Goal: Task Accomplishment & Management: Use online tool/utility

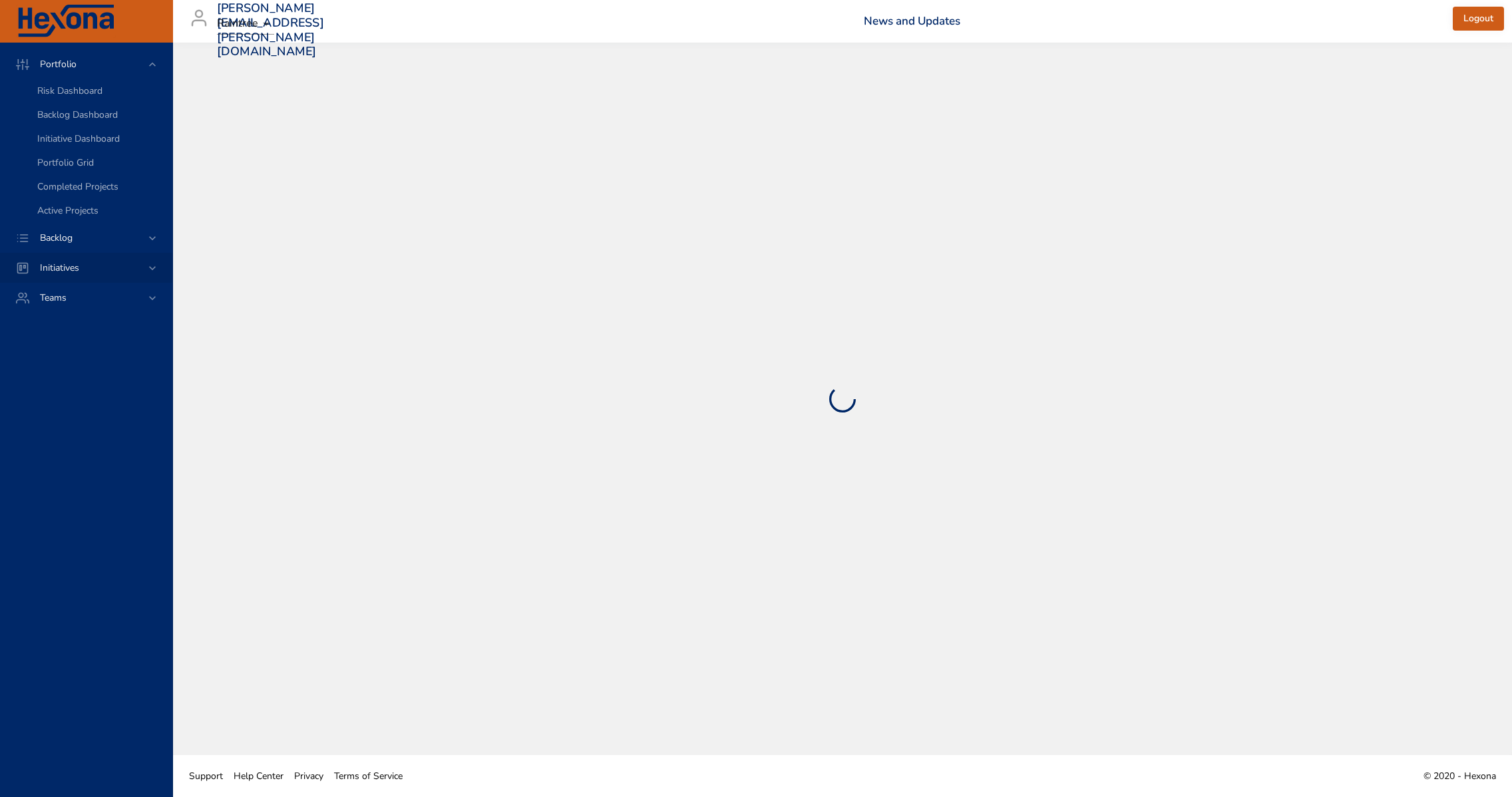
click at [70, 272] on span "Initiatives" at bounding box center [59, 268] width 61 height 12
click at [94, 177] on span "Milestone Details" at bounding box center [73, 174] width 72 height 12
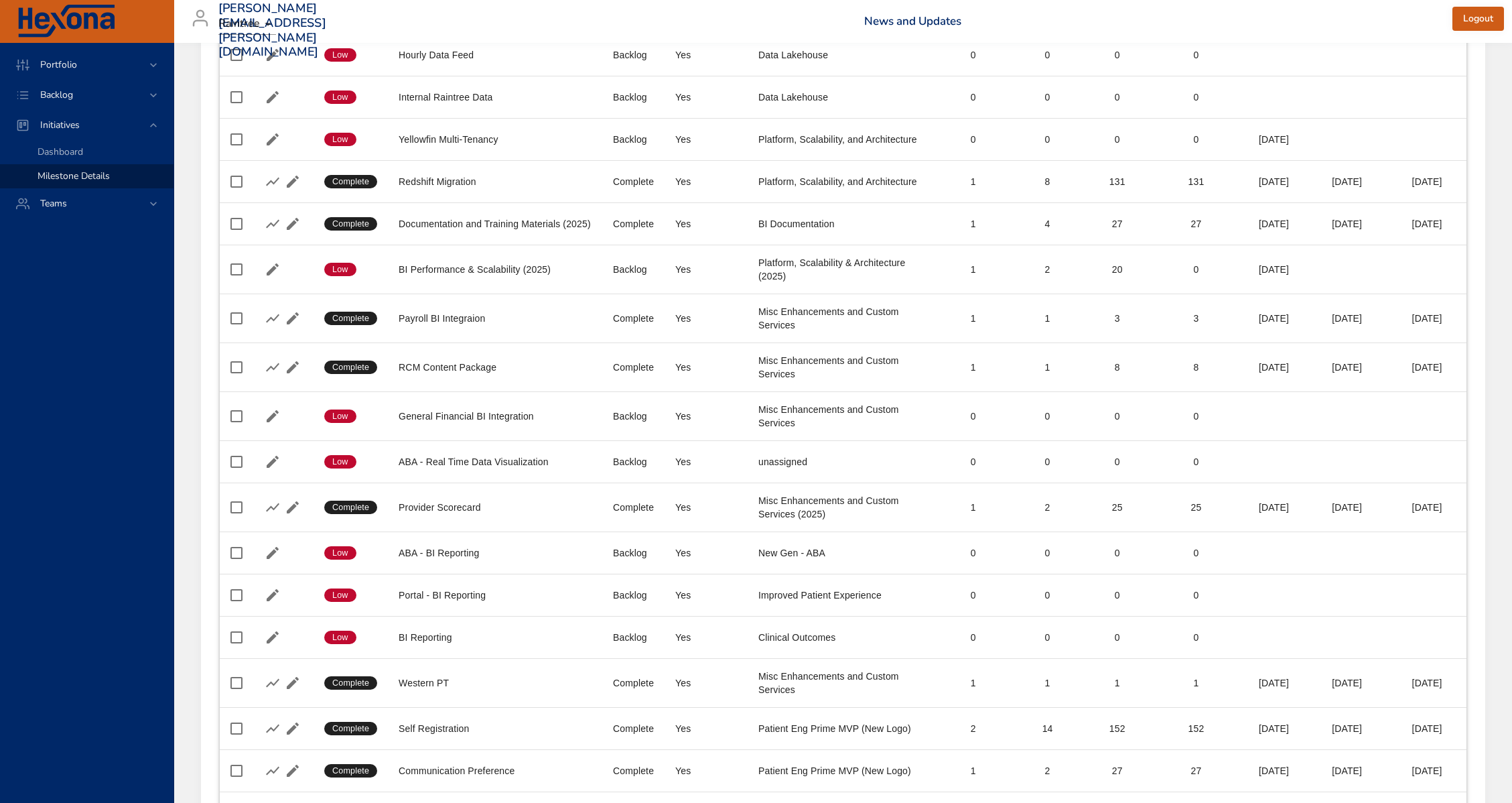
scroll to position [3991, 0]
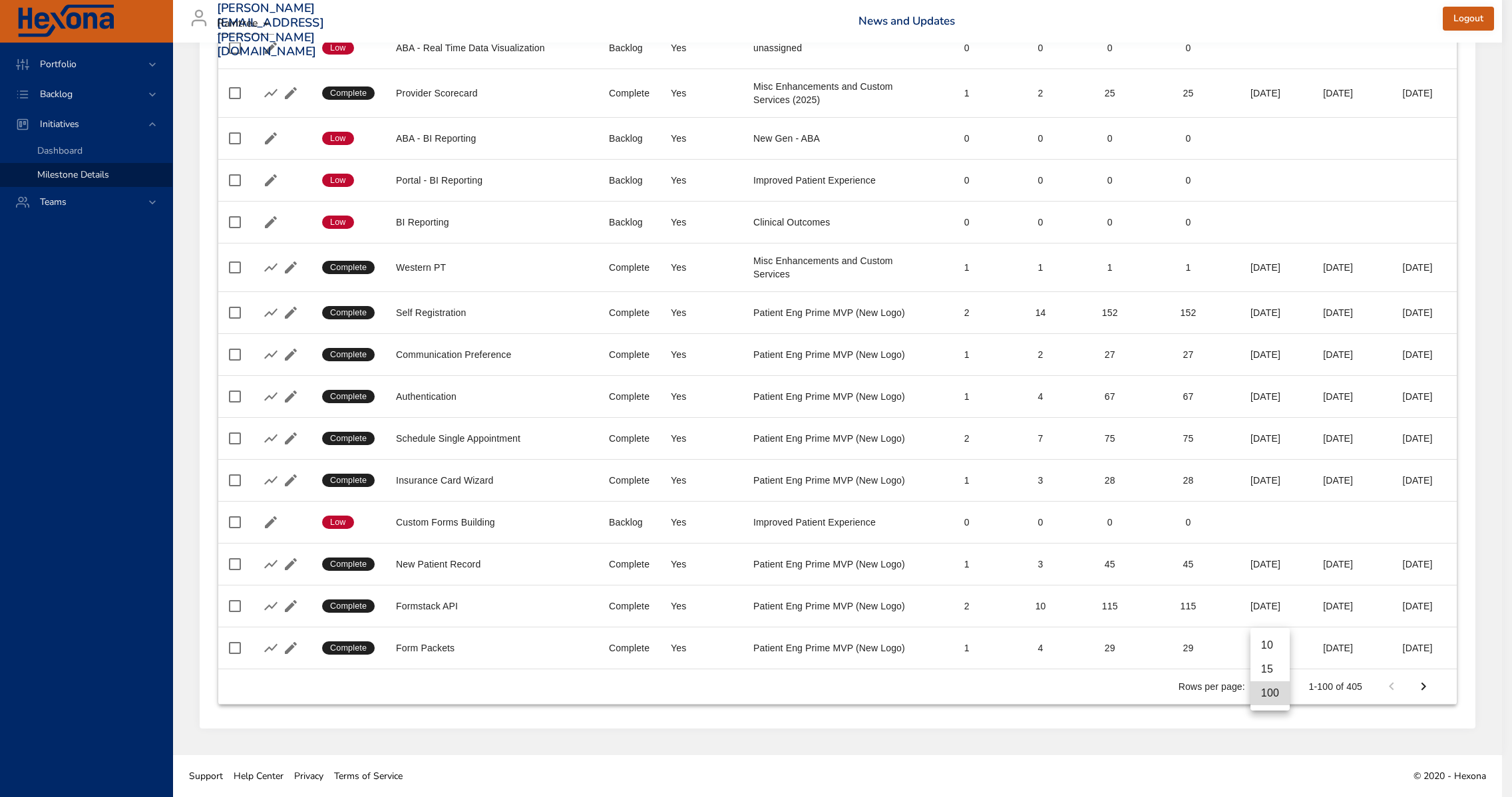
click at [1280, 698] on li "100" at bounding box center [1270, 693] width 39 height 24
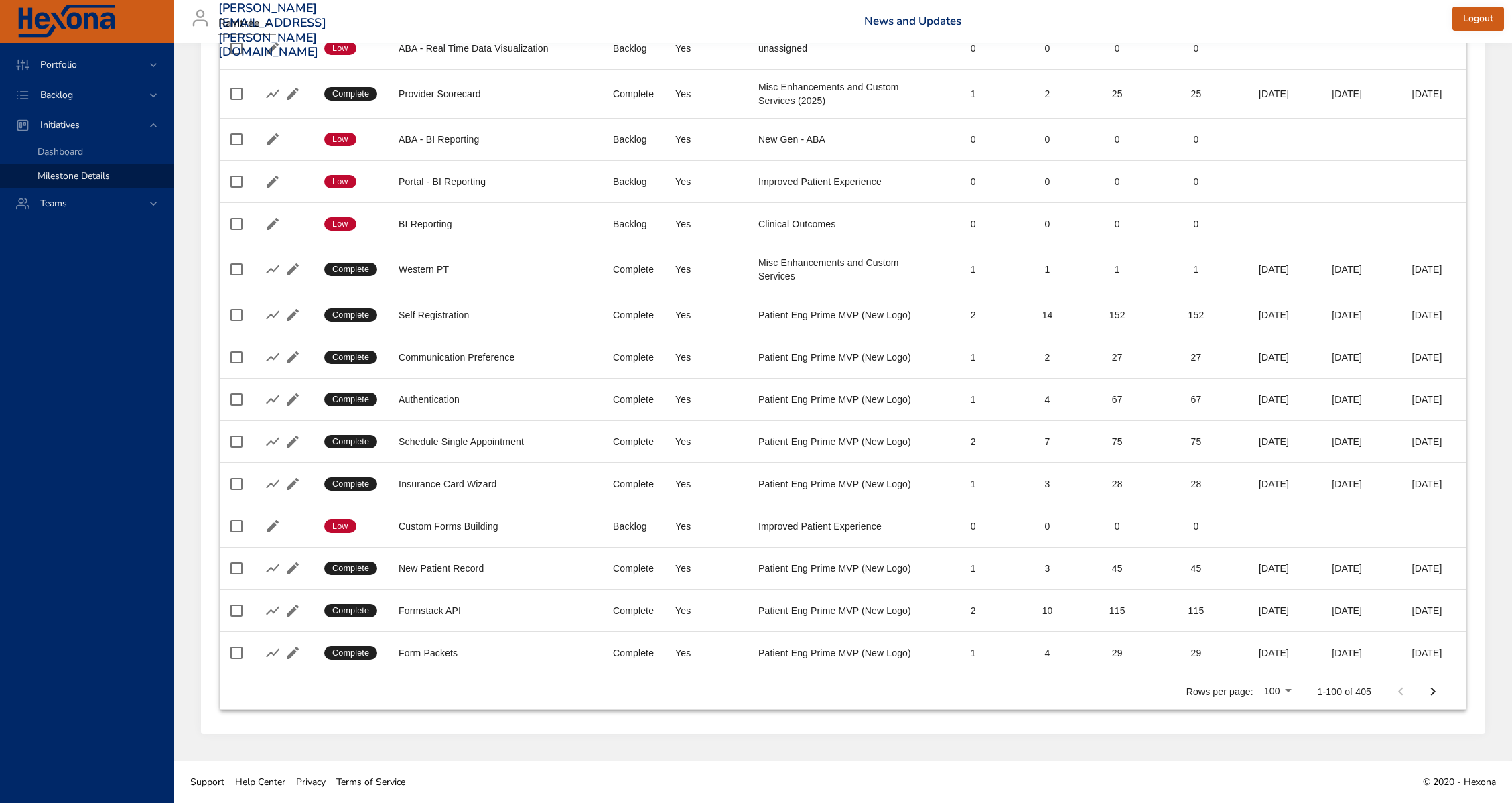
click at [1427, 699] on icon "Next Page" at bounding box center [1433, 691] width 16 height 16
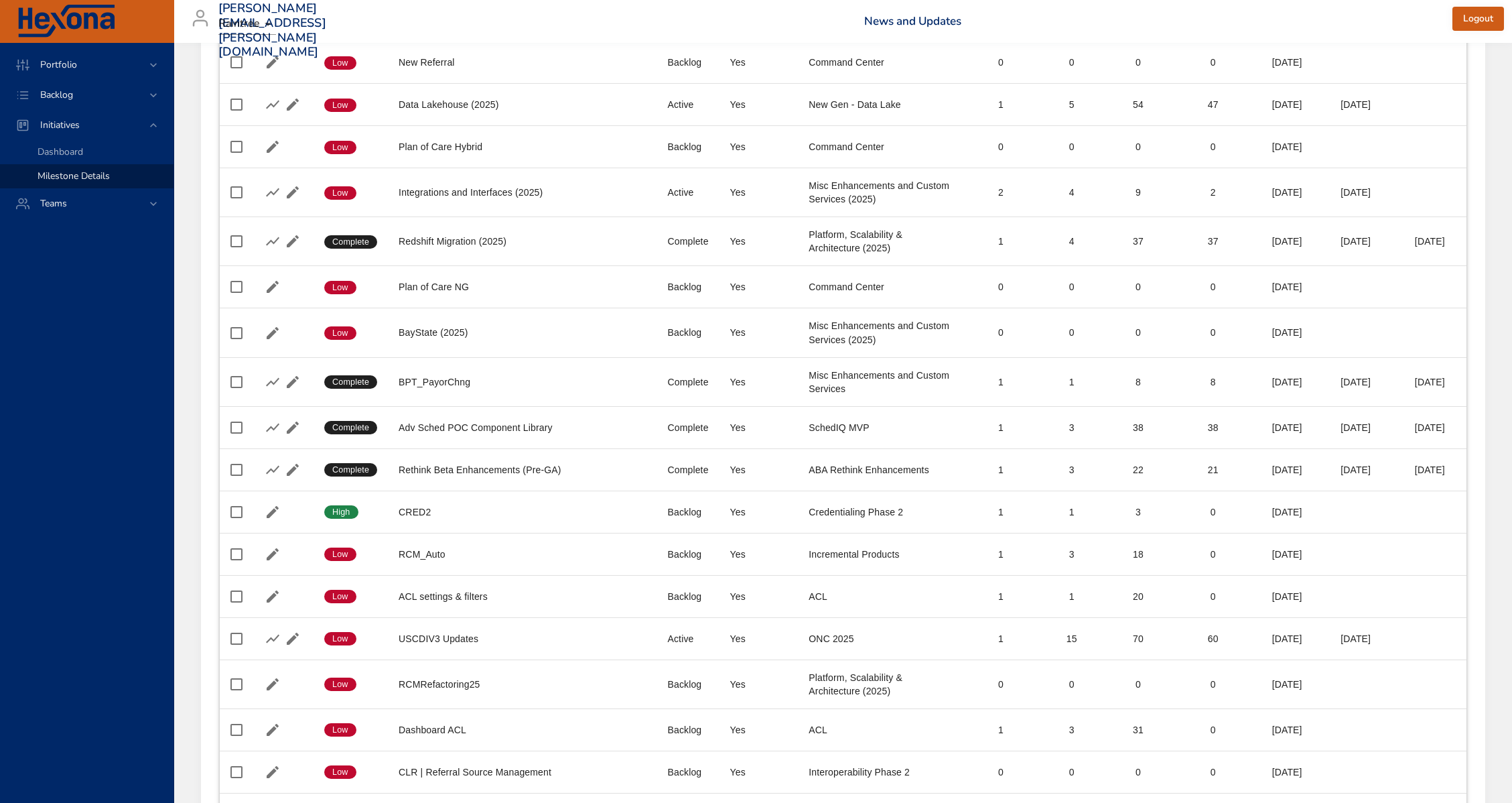
scroll to position [4159, 0]
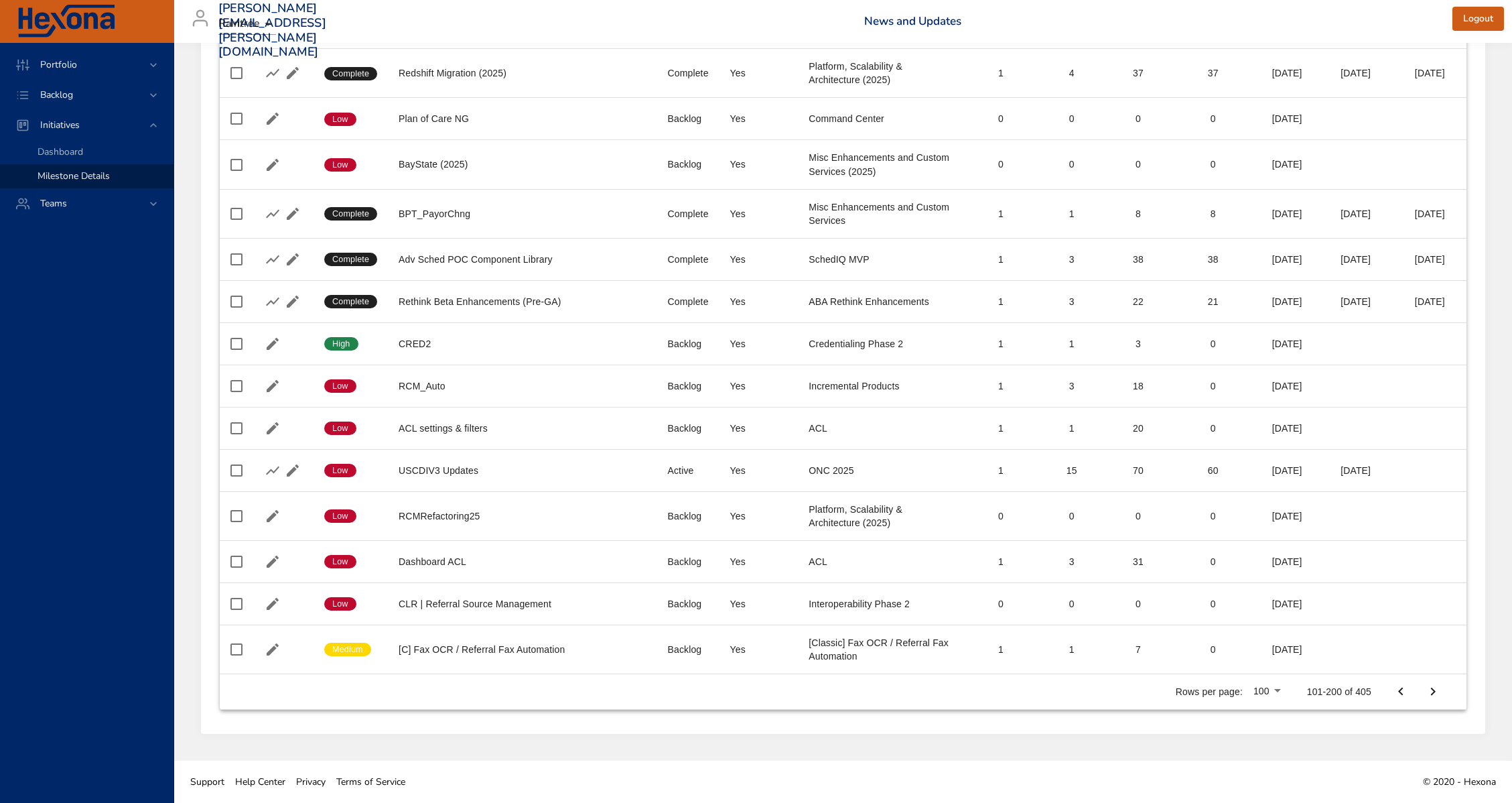
click at [1427, 698] on icon "Next Page" at bounding box center [1433, 691] width 16 height 16
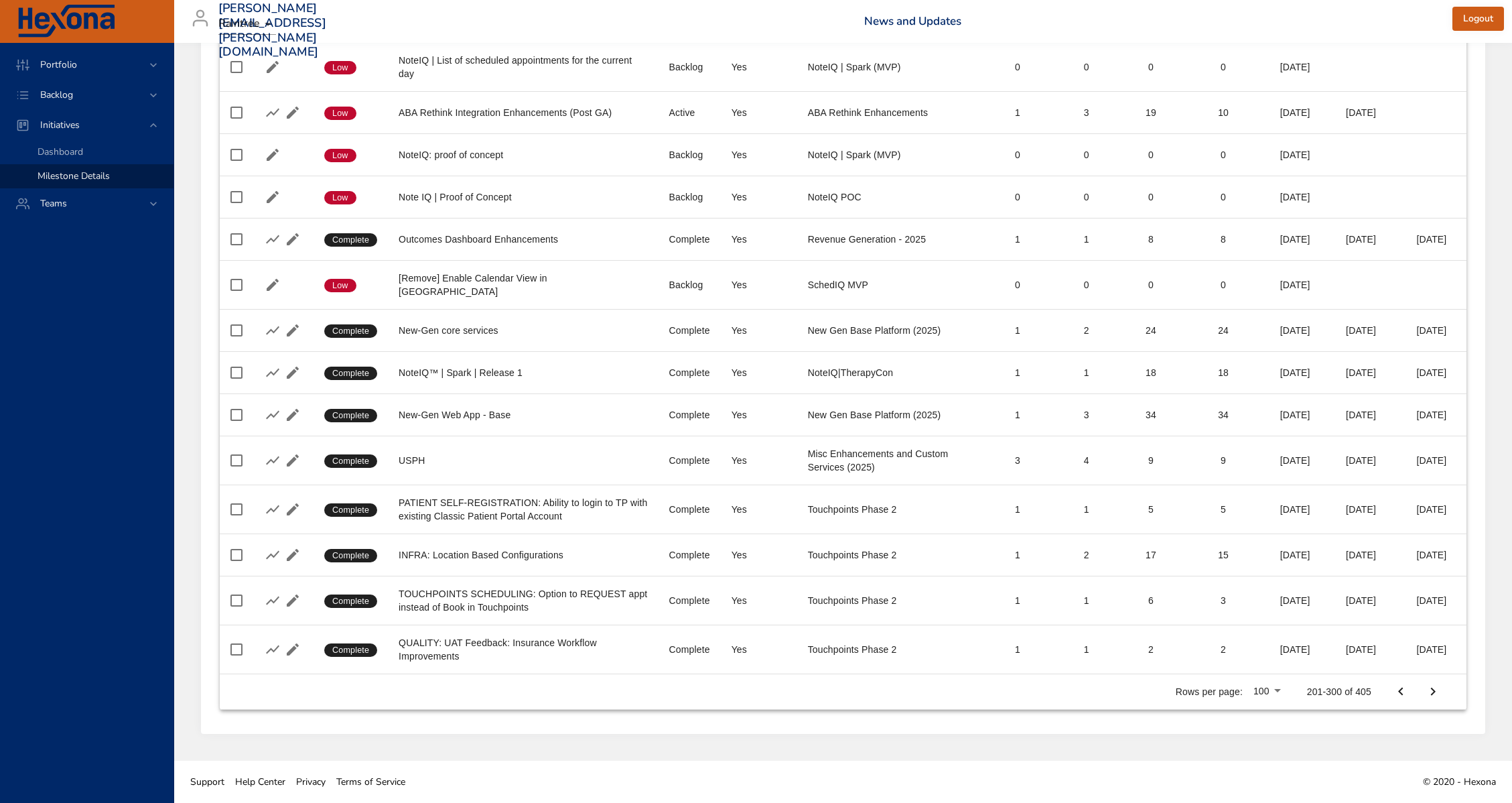
scroll to position [4078, 0]
click at [1436, 697] on icon "Next Page" at bounding box center [1433, 691] width 16 height 16
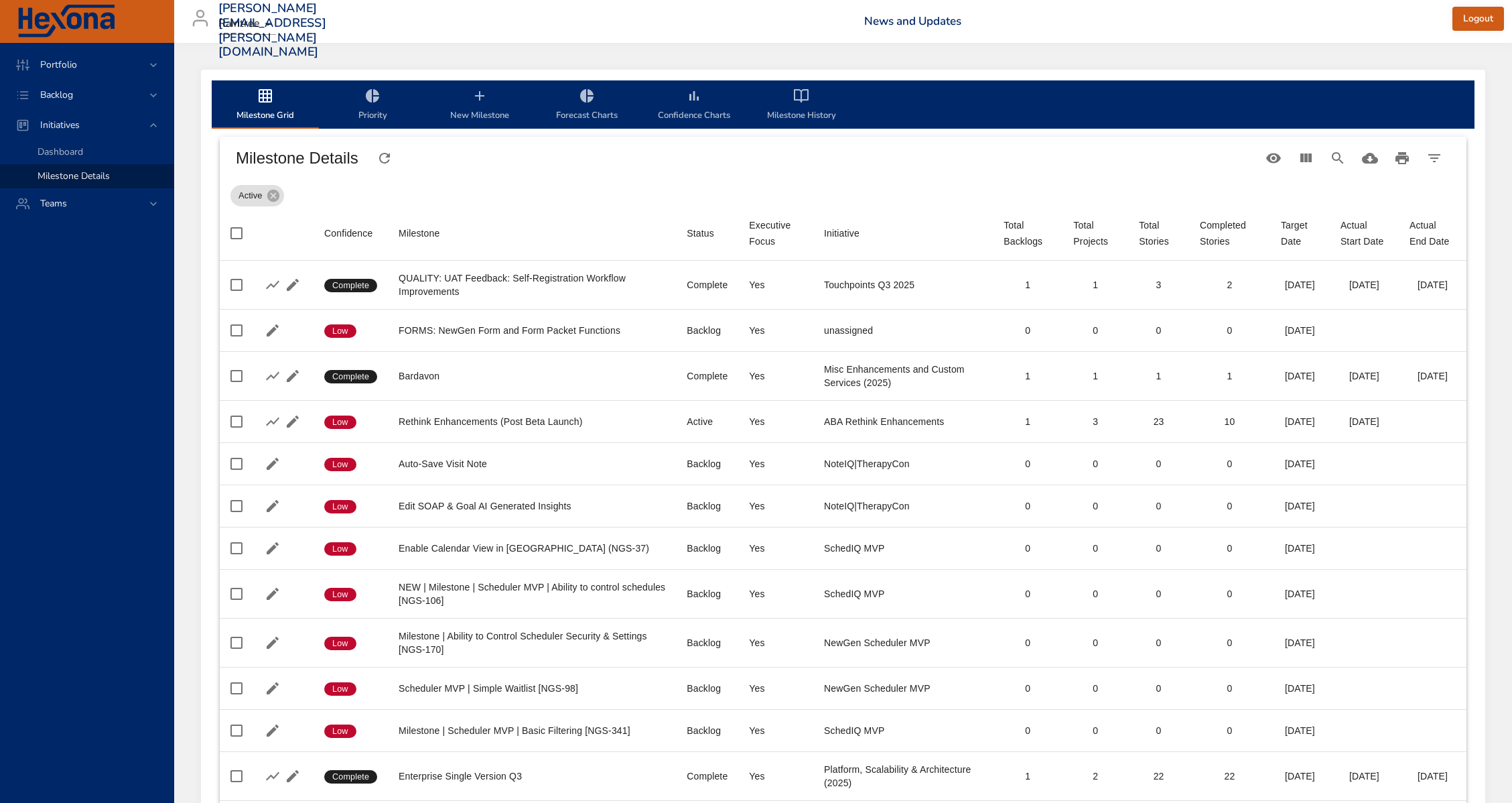
scroll to position [4005, 0]
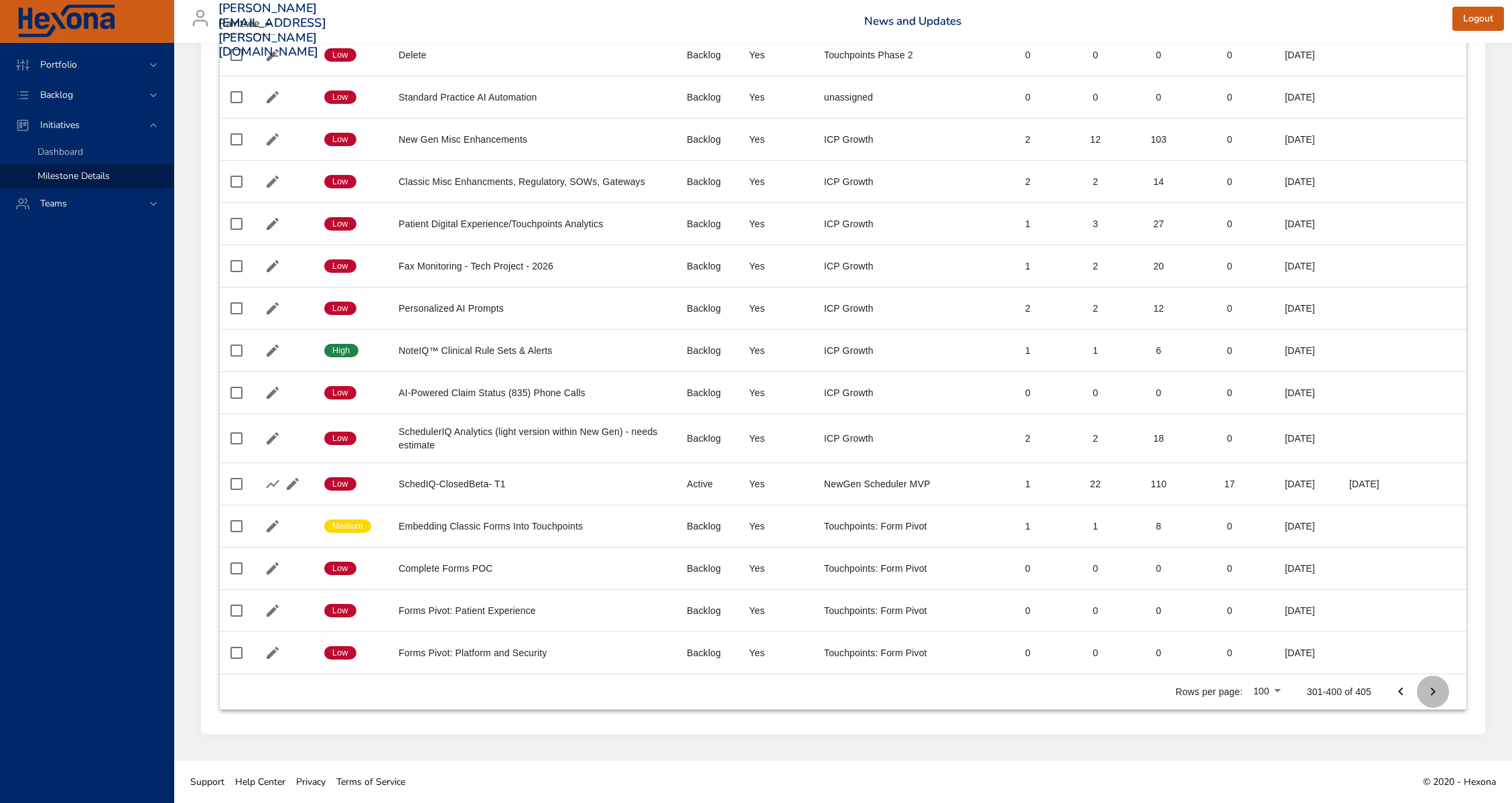
click at [1439, 690] on icon "Next Page" at bounding box center [1433, 691] width 16 height 16
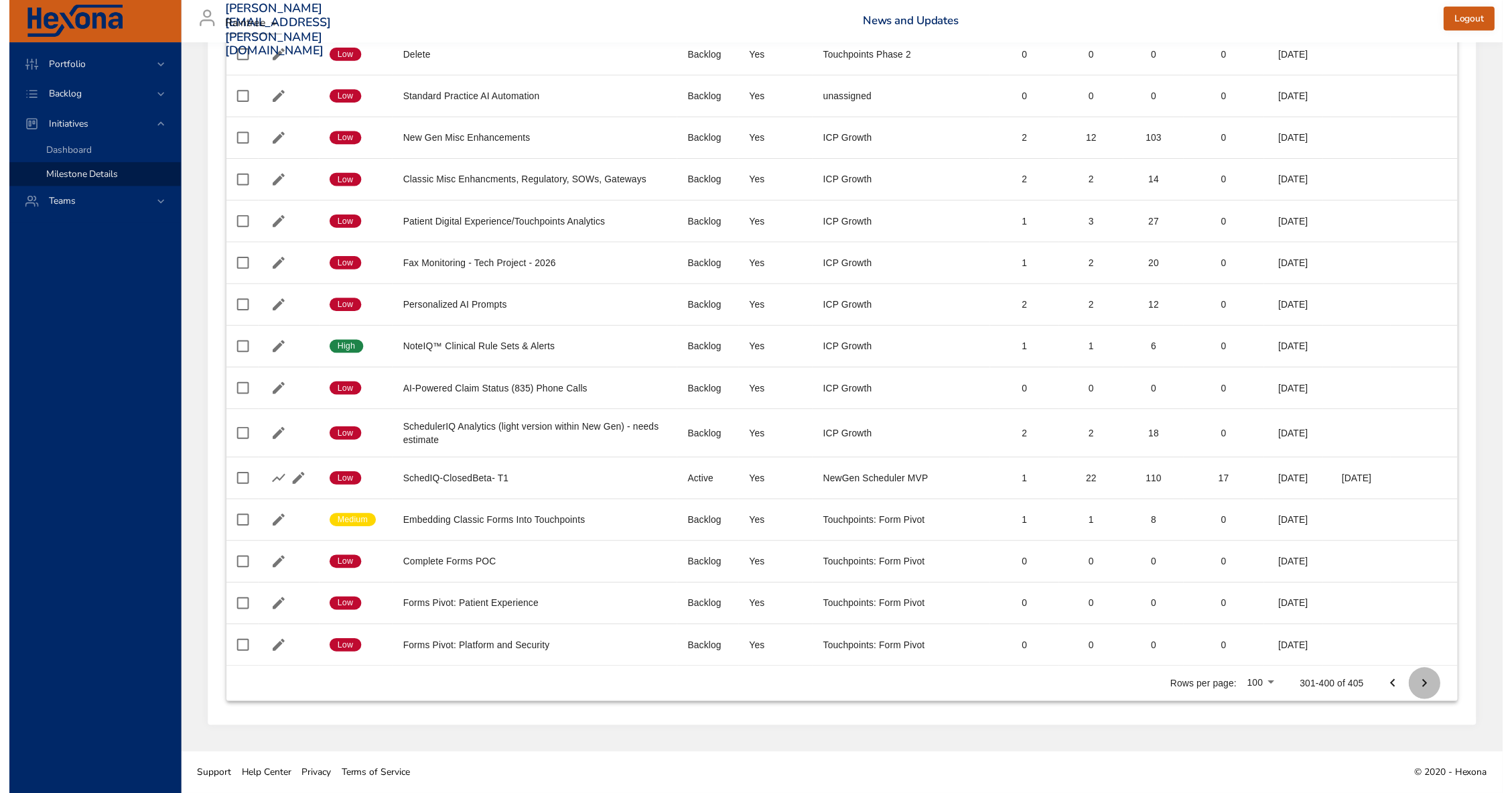
scroll to position [0, 0]
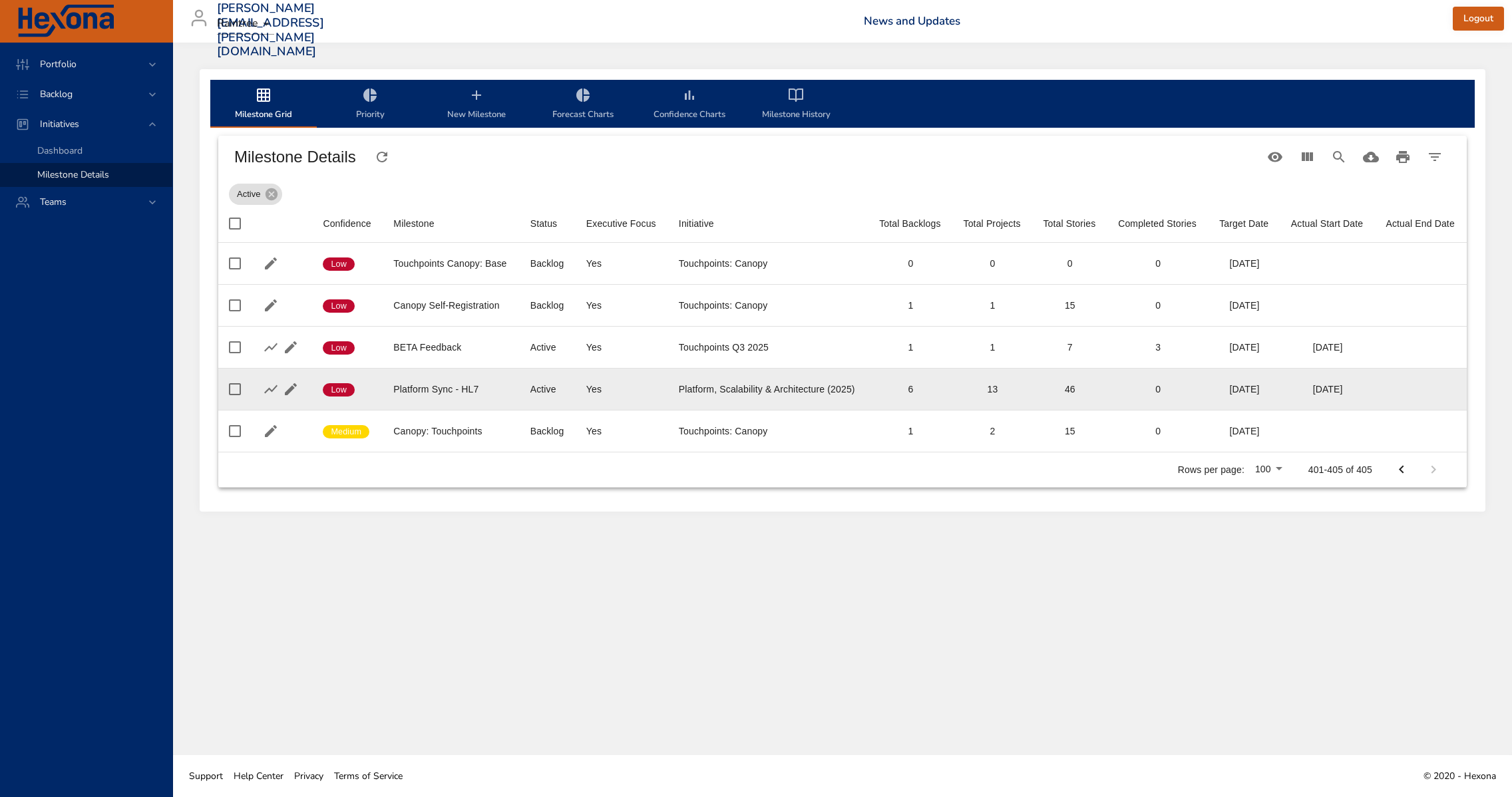
click at [997, 393] on div "13" at bounding box center [993, 389] width 59 height 13
click at [295, 390] on icon "button" at bounding box center [290, 389] width 16 height 16
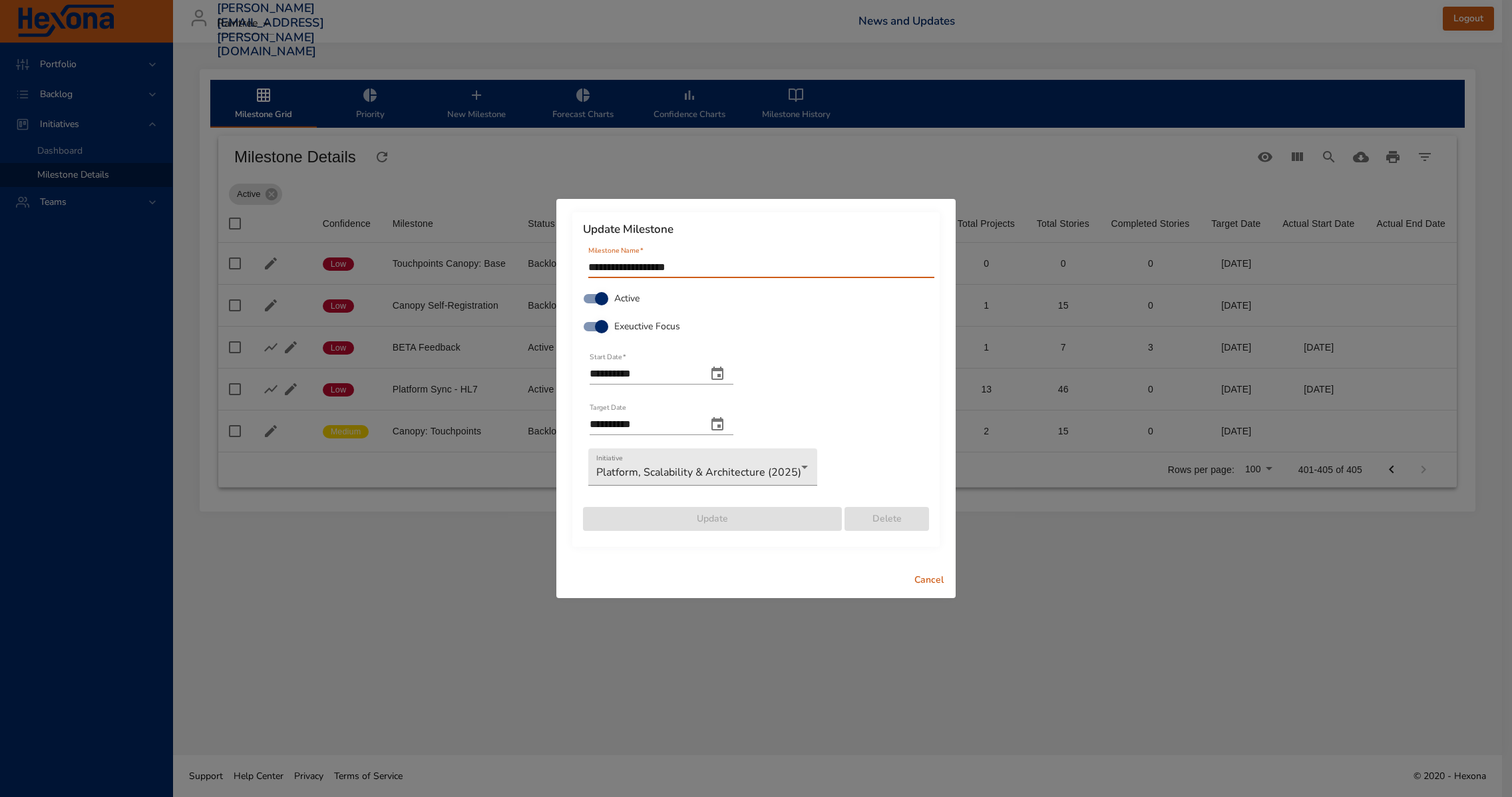
drag, startPoint x: 637, startPoint y: 261, endPoint x: 442, endPoint y: 260, distance: 195.0
click at [442, 260] on div "**********" at bounding box center [756, 398] width 1512 height 797
click at [937, 582] on span "Cancel" at bounding box center [929, 581] width 32 height 17
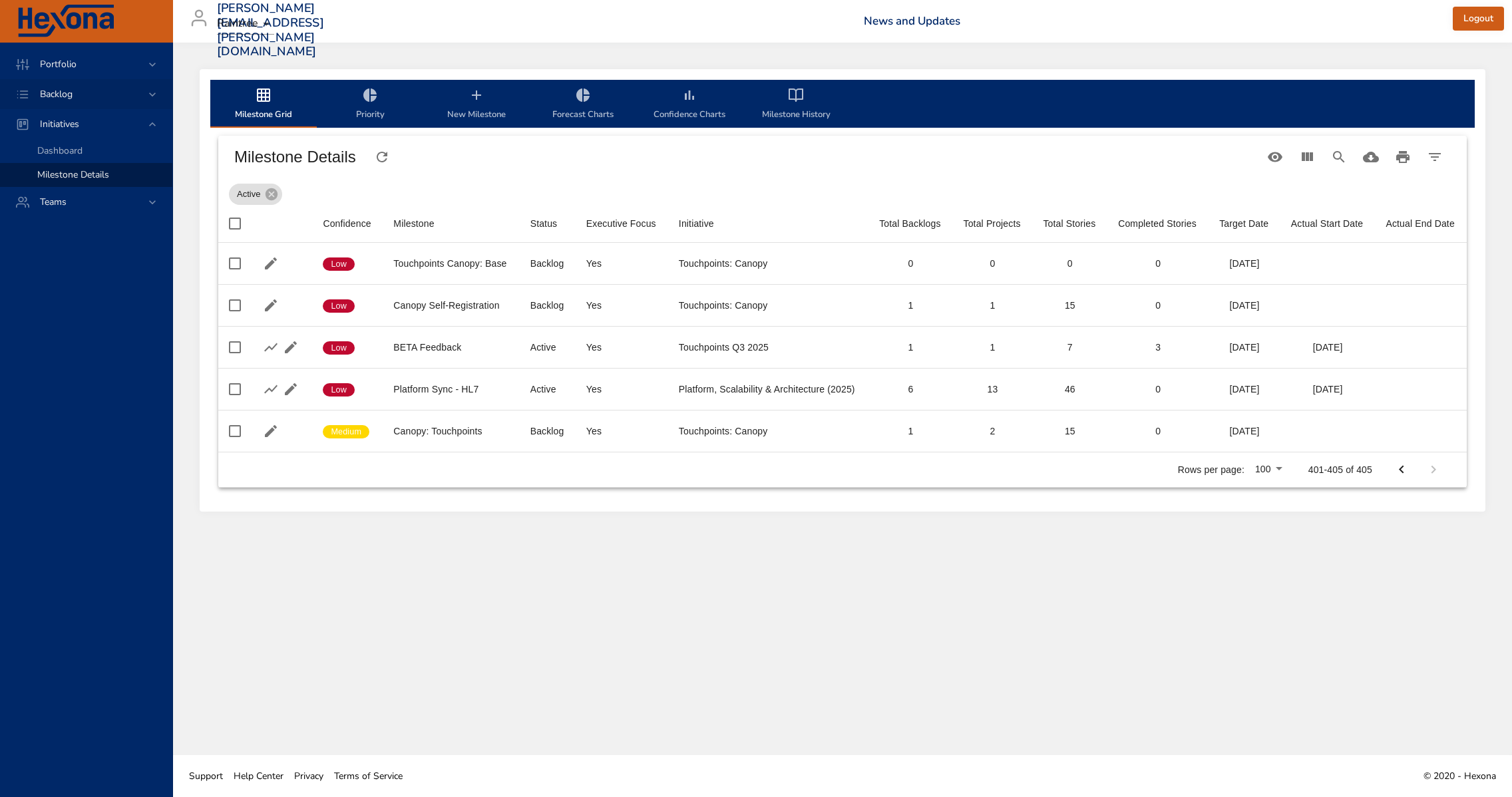
click at [79, 92] on span "Backlog" at bounding box center [56, 94] width 54 height 12
click at [85, 125] on span "Backlog Details" at bounding box center [69, 121] width 64 height 12
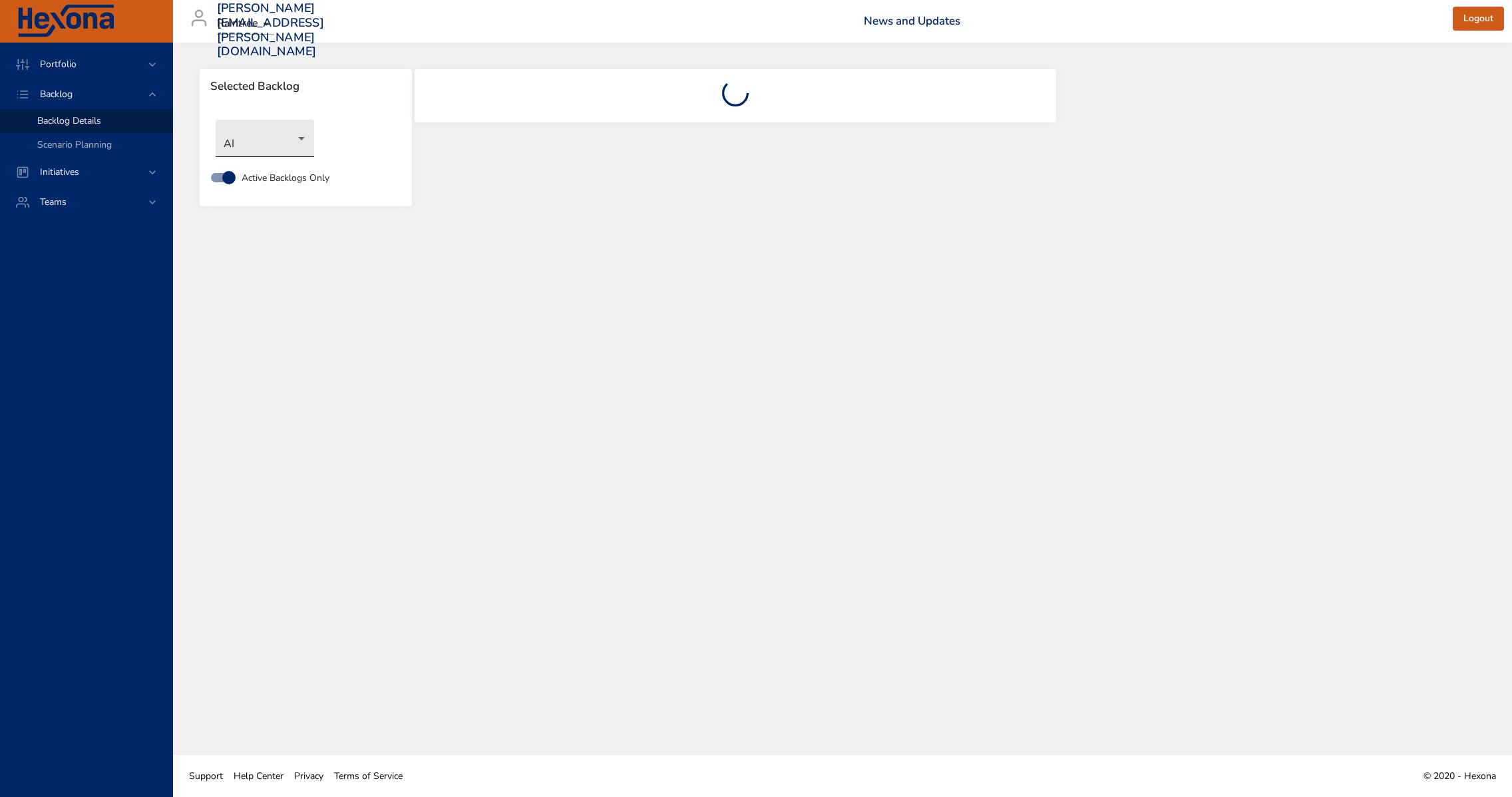
click at [289, 143] on body "Portfolio Backlog Backlog Details Scenario Planning Initiatives Teams [PERSON_N…" at bounding box center [756, 398] width 1512 height 797
click at [286, 163] on li "Architecture" at bounding box center [284, 161] width 137 height 22
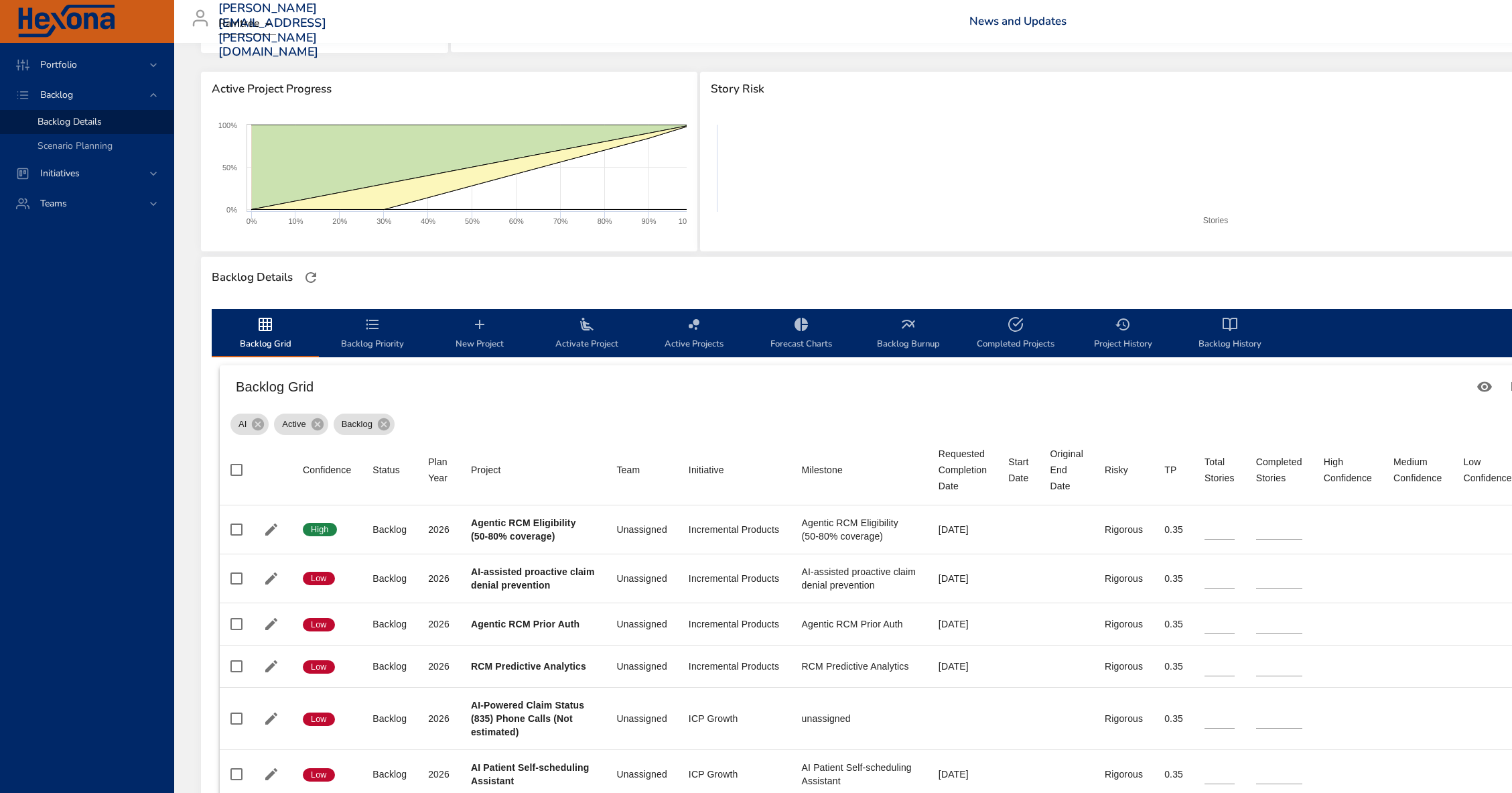
scroll to position [163, 0]
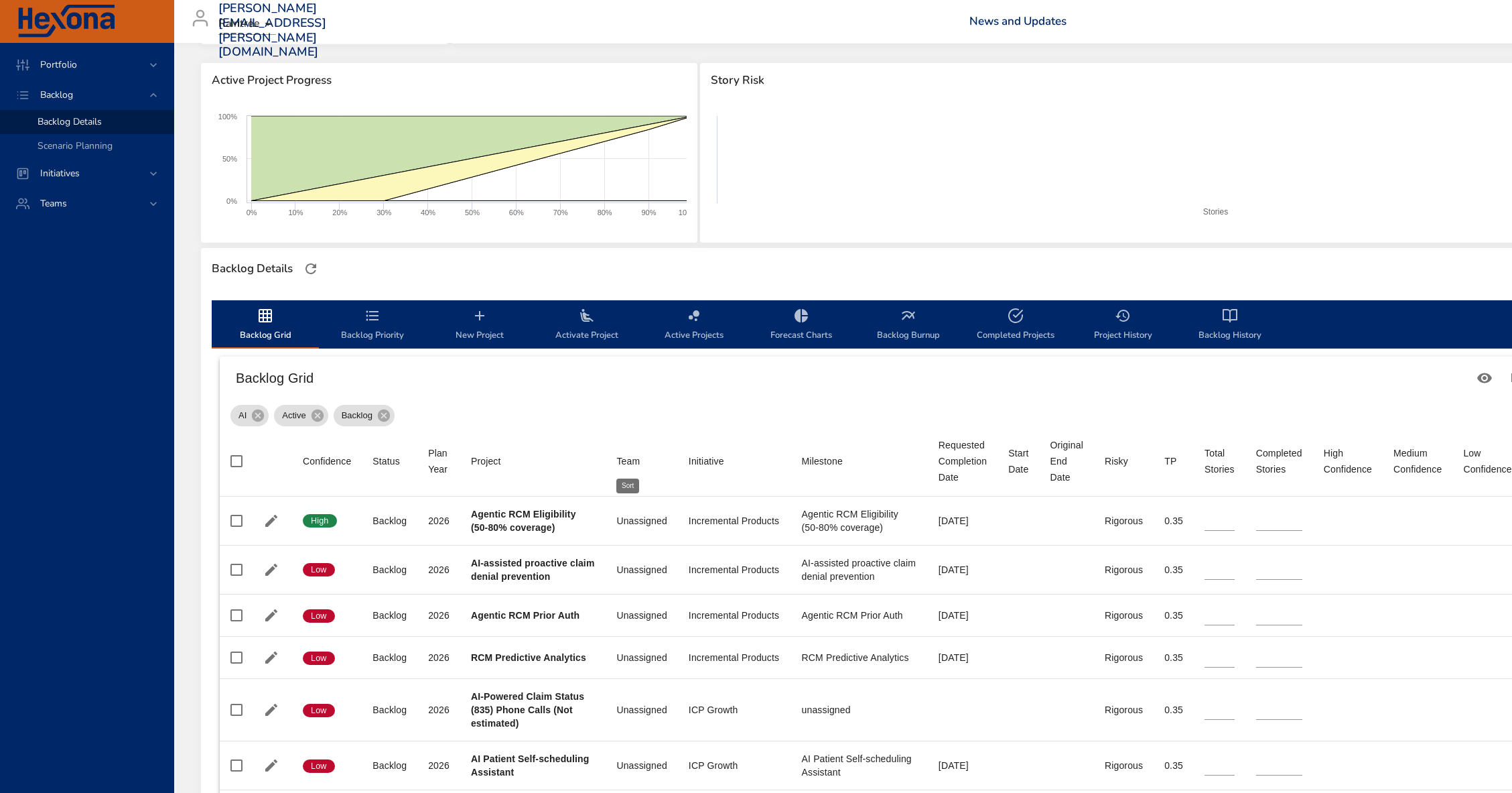
type input "*"
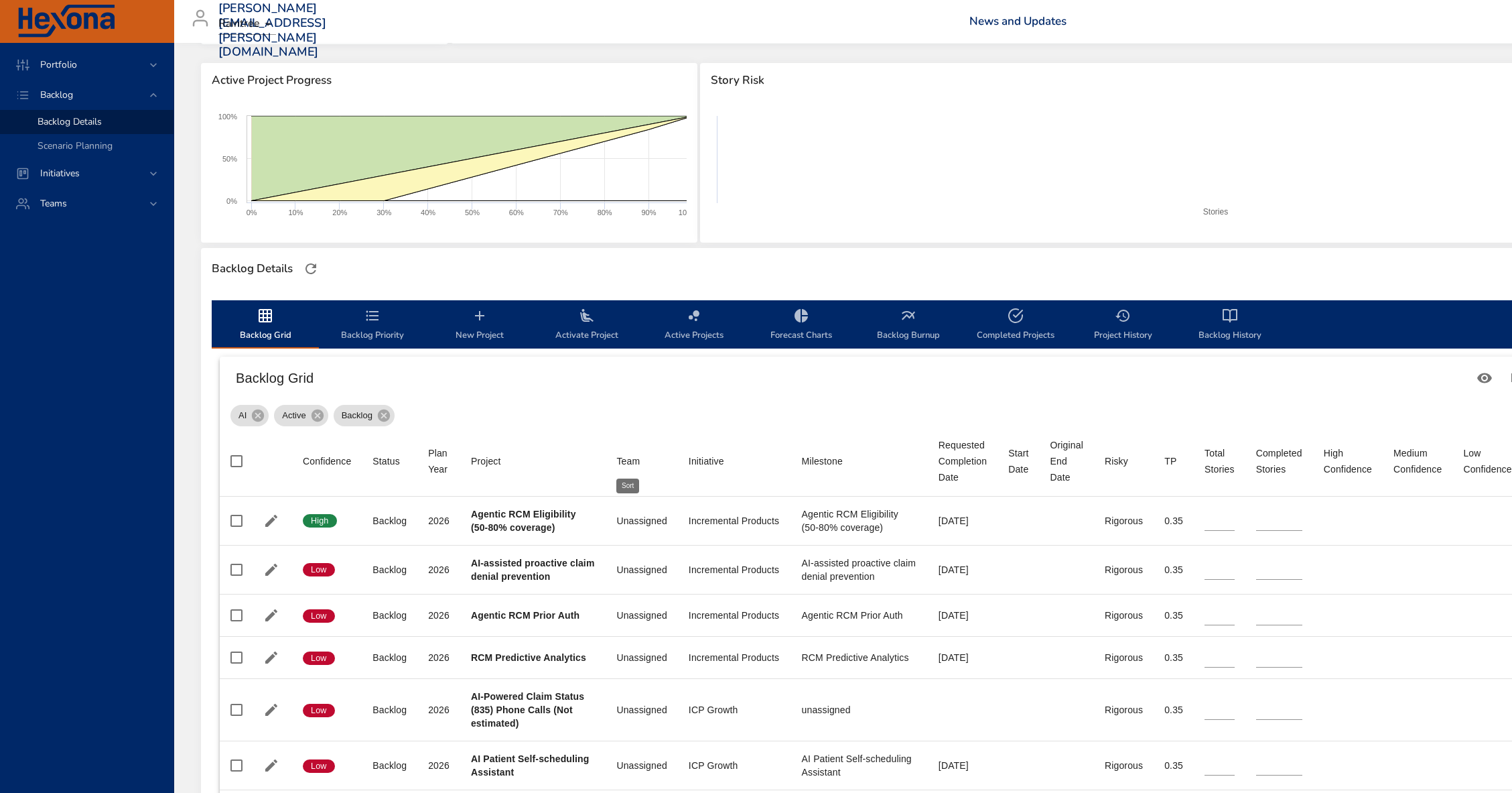
type input "*"
type input "**"
type input "*"
type input "**"
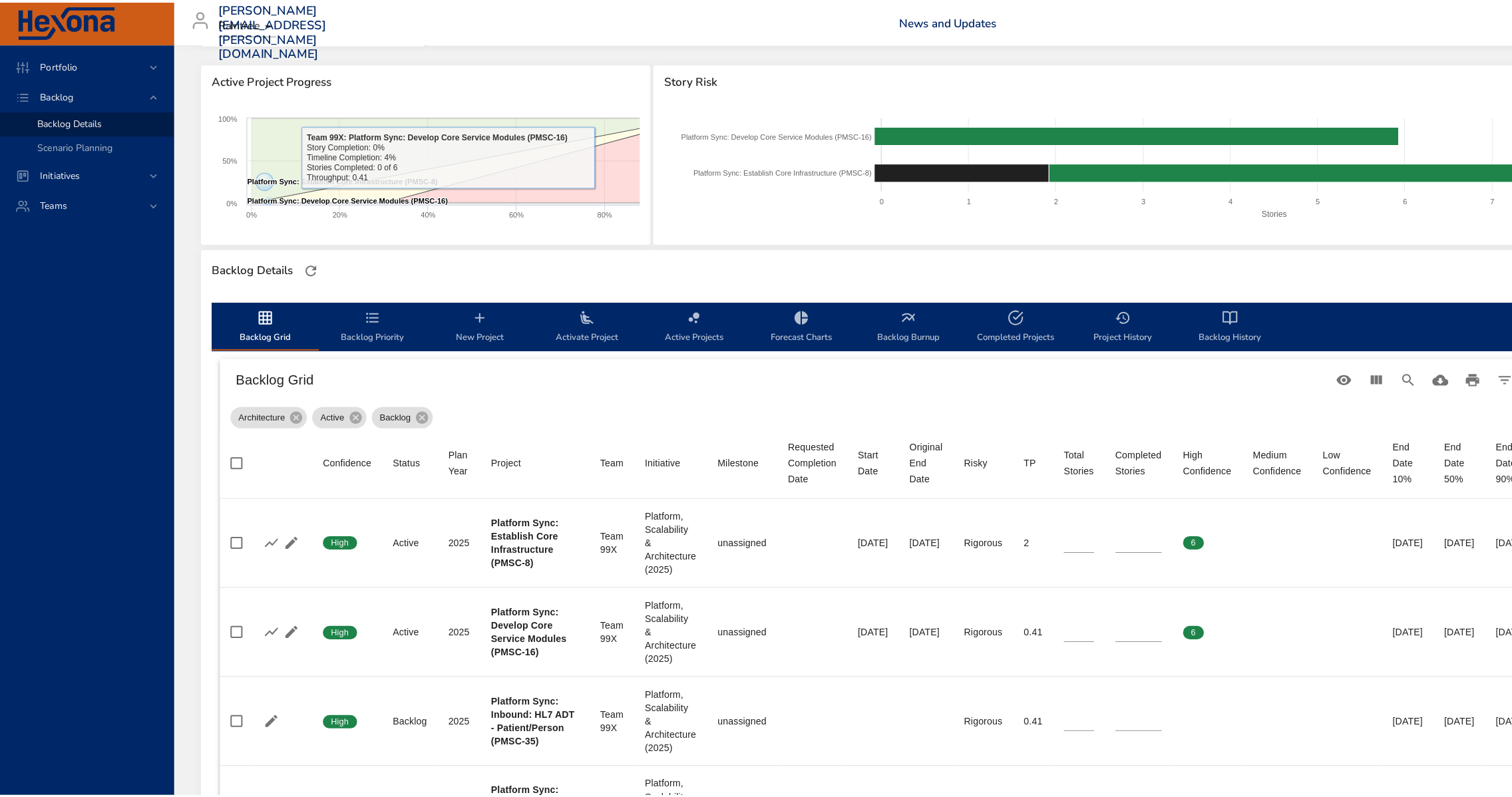
scroll to position [0, 0]
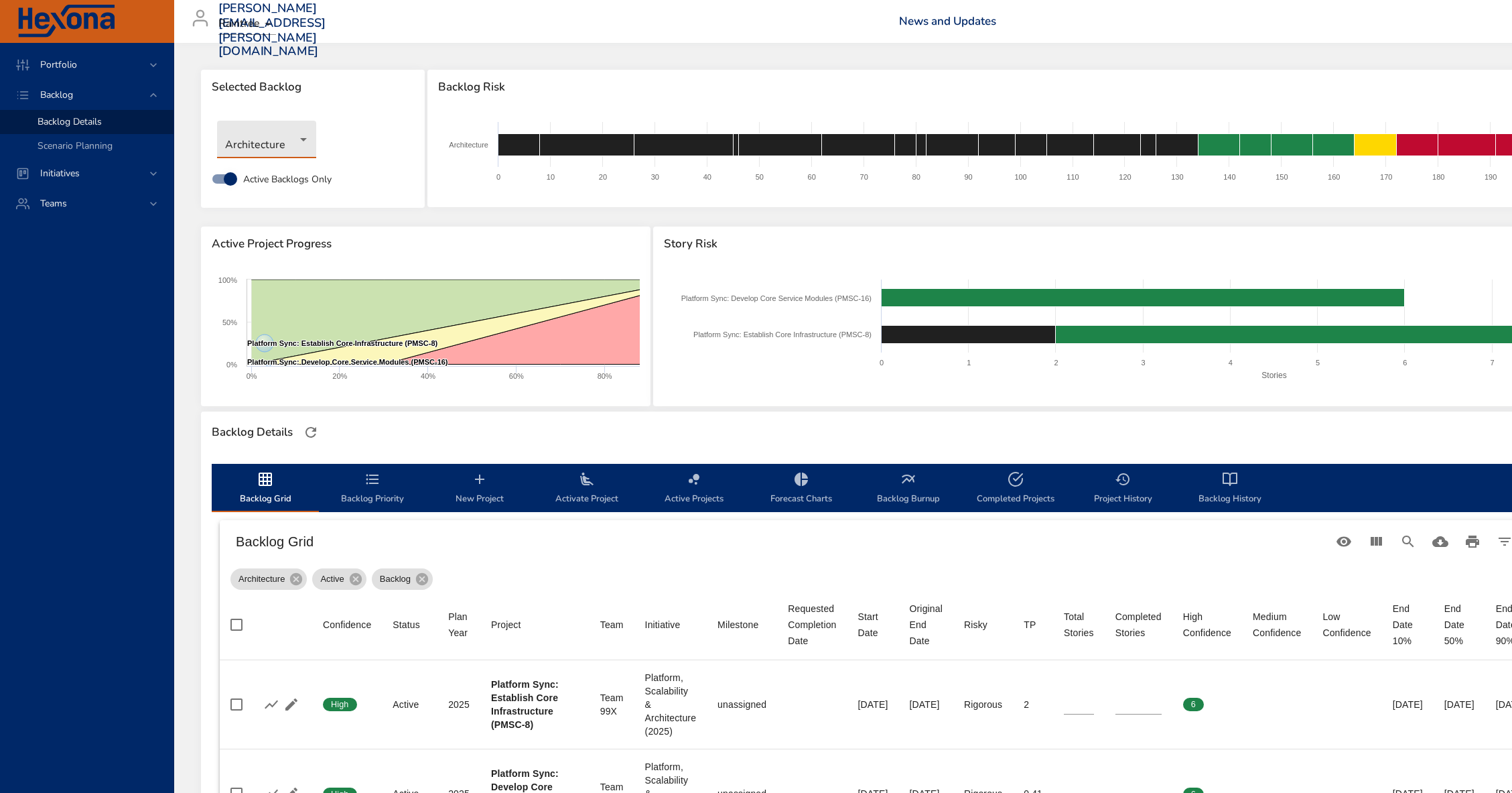
click at [280, 142] on body "Portfolio Backlog Backlog Details Scenario Planning Initiatives Teams [PERSON_N…" at bounding box center [756, 396] width 1512 height 793
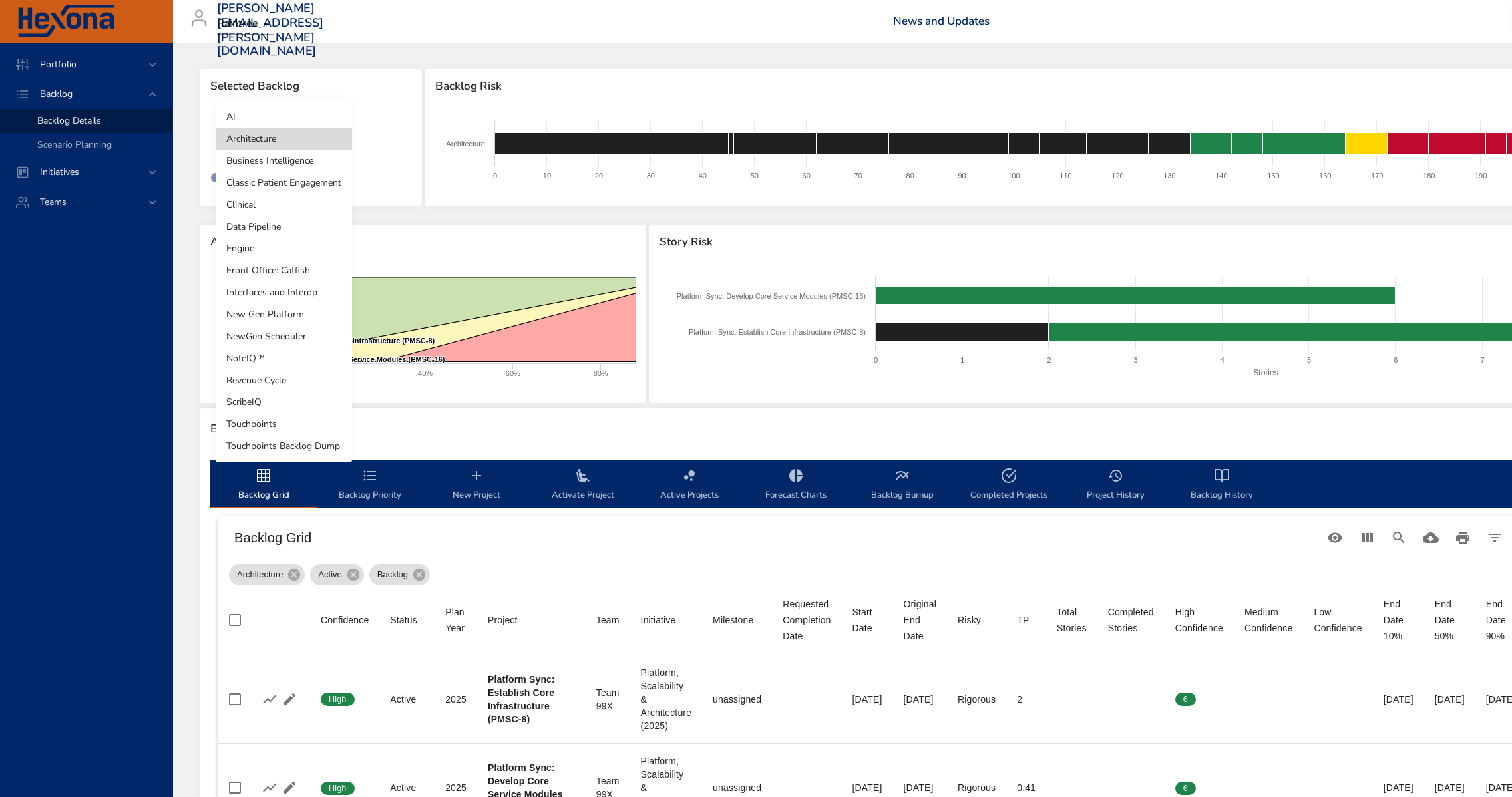
click at [288, 143] on li "Architecture" at bounding box center [284, 139] width 137 height 22
